Goal: Transaction & Acquisition: Purchase product/service

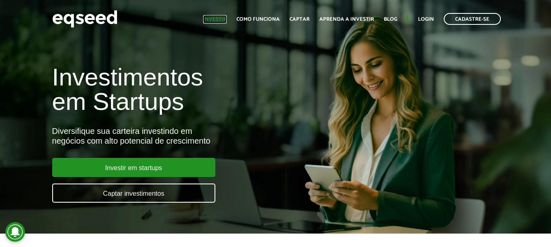
click at [217, 20] on link "Investir" at bounding box center [215, 19] width 24 height 5
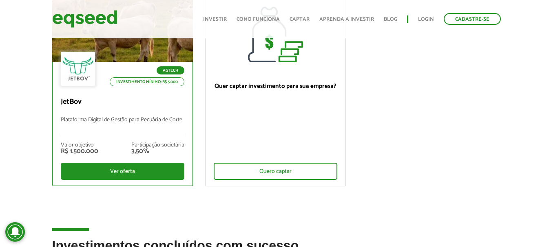
scroll to position [122, 0]
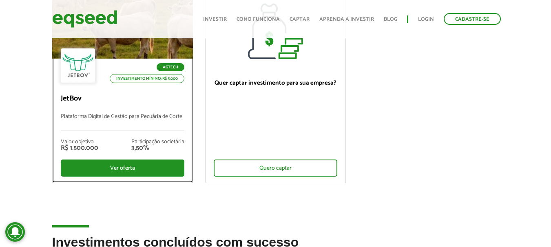
click at [99, 109] on div "Agtech Investimento mínimo: R$ 5.000 JetBov Plataforma Digital de Gestão para P…" at bounding box center [123, 121] width 140 height 124
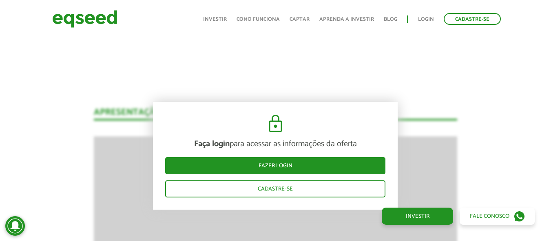
scroll to position [1009, 0]
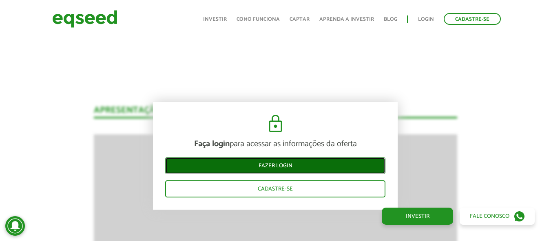
click at [275, 167] on link "Fazer login" at bounding box center [275, 165] width 220 height 17
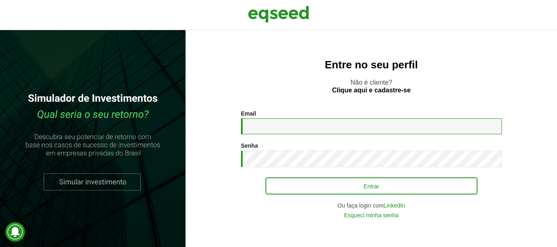
type input "**********"
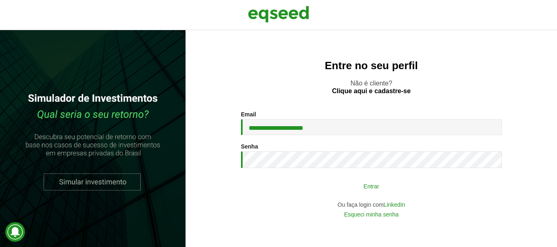
click at [333, 187] on button "Entrar" at bounding box center [371, 186] width 212 height 15
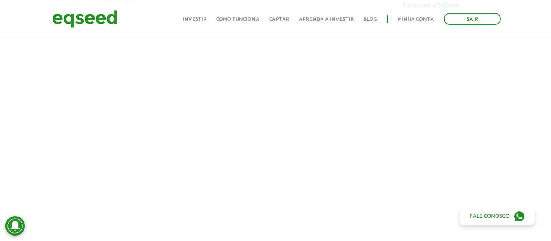
scroll to position [110, 0]
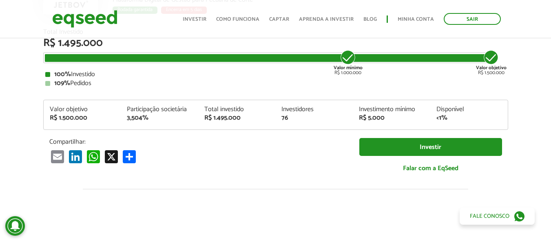
click at [24, 155] on article "JetBov Plataforma Digital de Gestão para Pecuária de Corte Rodada garantida Enc…" at bounding box center [275, 197] width 551 height 541
drag, startPoint x: 239, startPoint y: 119, endPoint x: 270, endPoint y: 120, distance: 30.6
click at [270, 120] on div "Total investido R$ 1.495.000" at bounding box center [236, 113] width 77 height 15
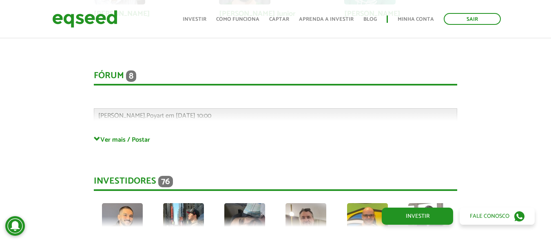
scroll to position [2148, 0]
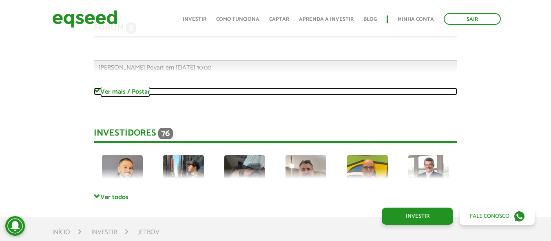
click at [108, 88] on link "Ver mais / Postar" at bounding box center [275, 92] width 363 height 8
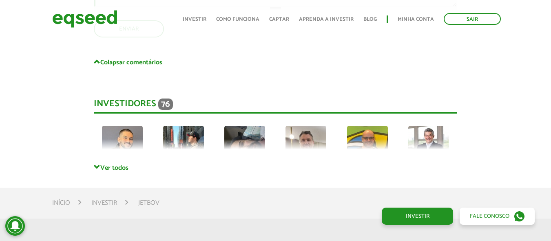
scroll to position [3860, 0]
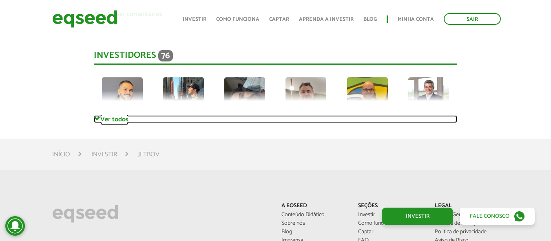
click at [106, 115] on link "Ver todos" at bounding box center [275, 119] width 363 height 8
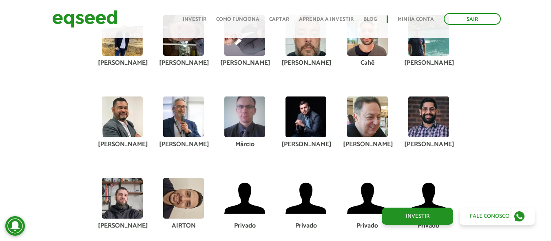
scroll to position [4023, 0]
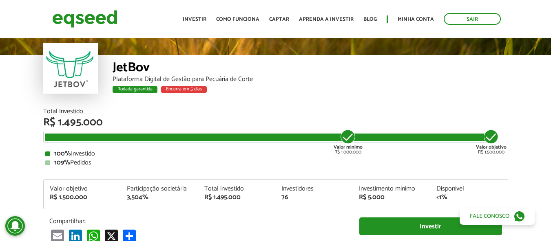
scroll to position [0, 0]
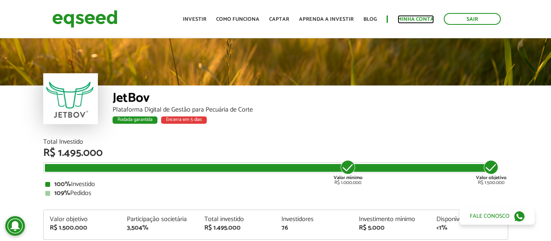
click at [409, 20] on link "Minha conta" at bounding box center [415, 19] width 36 height 5
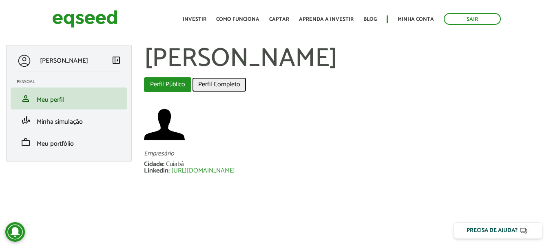
click at [212, 84] on link "Perfil Completo" at bounding box center [219, 84] width 54 height 15
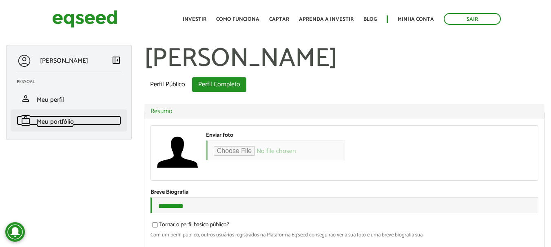
click at [53, 117] on span "Meu portfólio" at bounding box center [55, 122] width 37 height 11
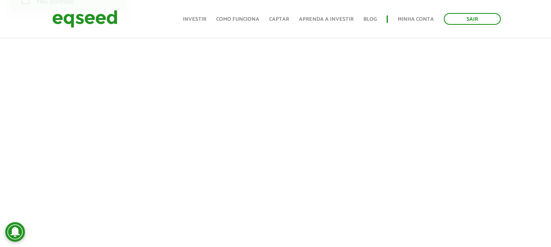
scroll to position [122, 0]
click at [103, 132] on div "Leonardo Gregianin left_panel_close Pessoal person Meu perfil finance_mode Minh…" at bounding box center [275, 205] width 551 height 564
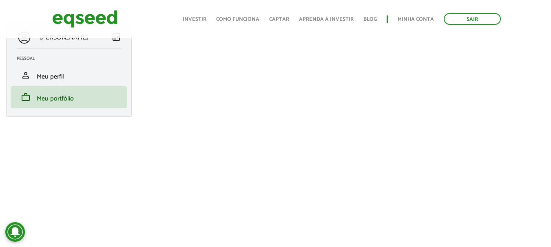
scroll to position [0, 0]
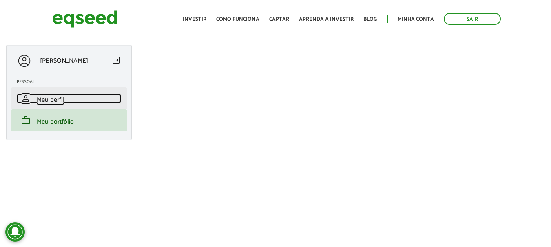
click at [44, 97] on span "Meu perfil" at bounding box center [50, 100] width 27 height 11
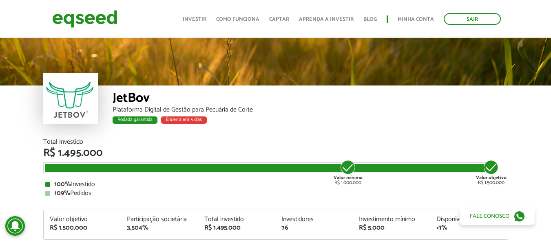
scroll to position [122, 0]
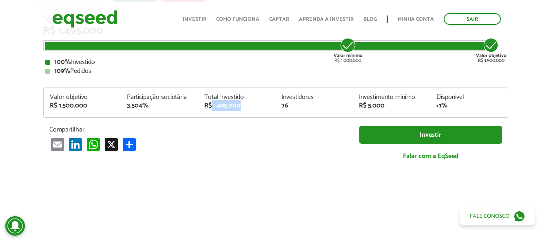
drag, startPoint x: 214, startPoint y: 104, endPoint x: 259, endPoint y: 106, distance: 45.3
click at [259, 106] on div "R$ 1.495.000" at bounding box center [236, 106] width 65 height 7
click at [271, 78] on div "Total Investido R$ 1.495.000 Valor mínimo R$ 1.000.000 Valor objetivo R$ 1.500.…" at bounding box center [275, 93] width 465 height 152
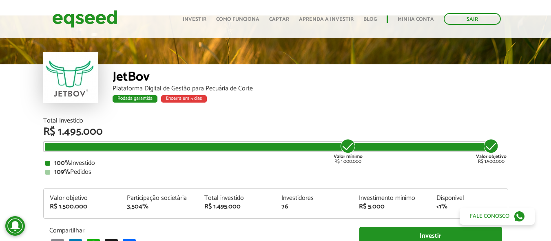
scroll to position [0, 0]
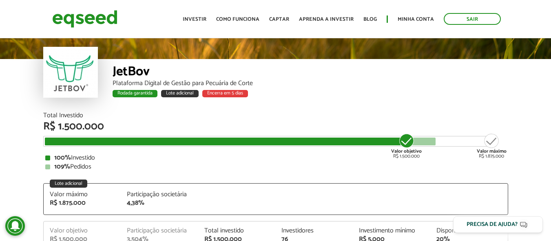
scroll to position [41, 0]
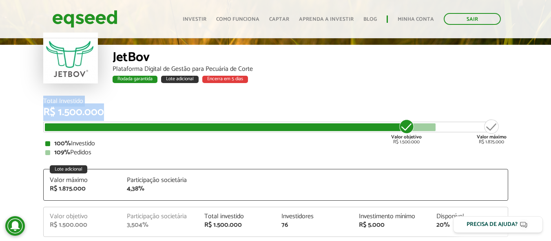
drag, startPoint x: 42, startPoint y: 101, endPoint x: 112, endPoint y: 120, distance: 72.4
click at [112, 120] on div "Total Investido R$ 1.500.000 Valor objetivo R$ 1.500.000 Valor máximo R$ 1.875.…" at bounding box center [275, 197] width 477 height 198
click at [112, 120] on div "Total Investido R$ 1.500.000 Valor objetivo R$ 1.500.000 Valor máximo R$ 1.875.…" at bounding box center [275, 127] width 465 height 58
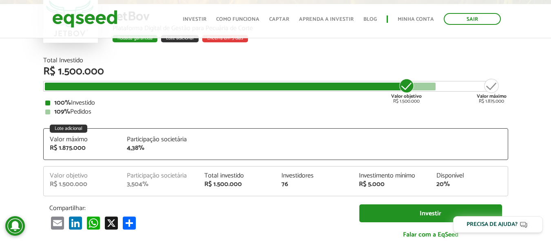
scroll to position [0, 0]
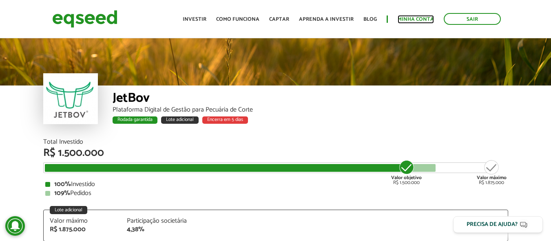
click at [403, 19] on link "Minha conta" at bounding box center [415, 19] width 36 height 5
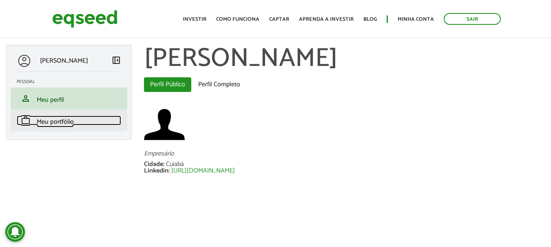
click at [61, 124] on span "Meu portfólio" at bounding box center [55, 122] width 37 height 11
